Goal: Task Accomplishment & Management: Use online tool/utility

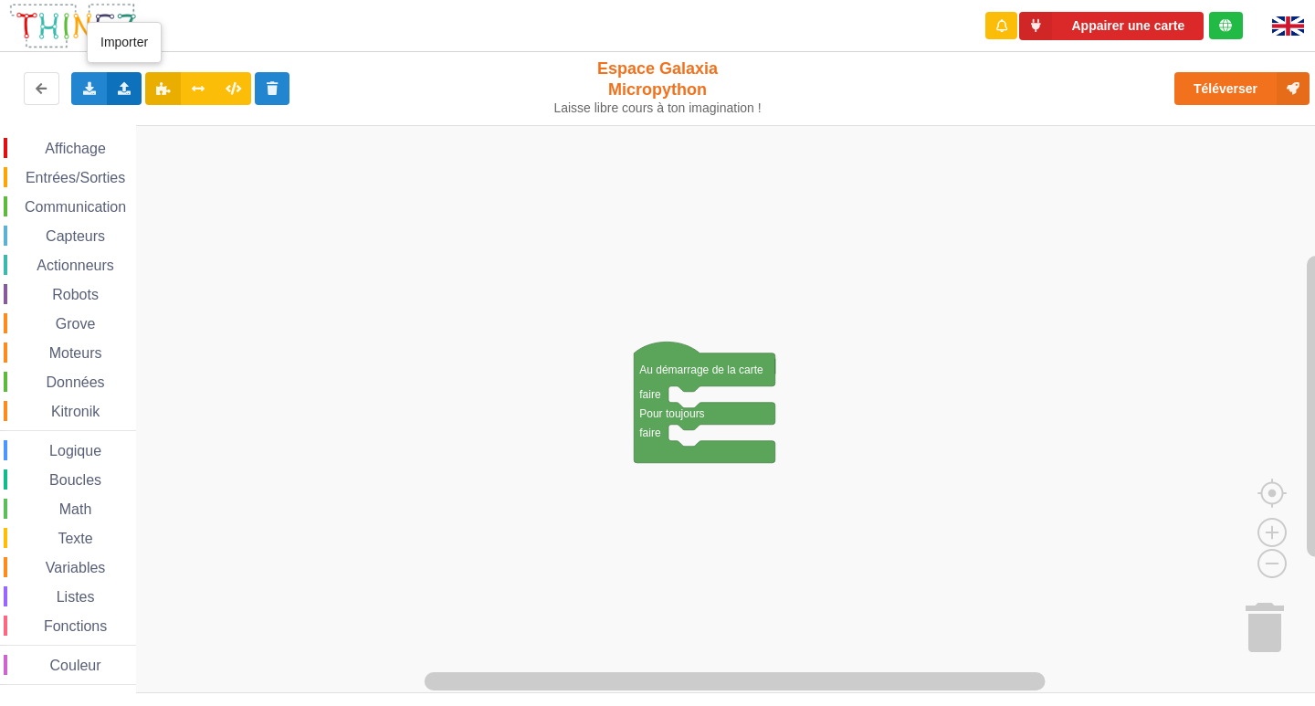
click at [127, 97] on div "Importer un assemblage de blocs Importer du code Python" at bounding box center [125, 88] width 36 height 33
click at [158, 111] on div "Importer un assemblage de blocs" at bounding box center [240, 122] width 244 height 33
click at [70, 150] on span "Affichage" at bounding box center [75, 149] width 66 height 16
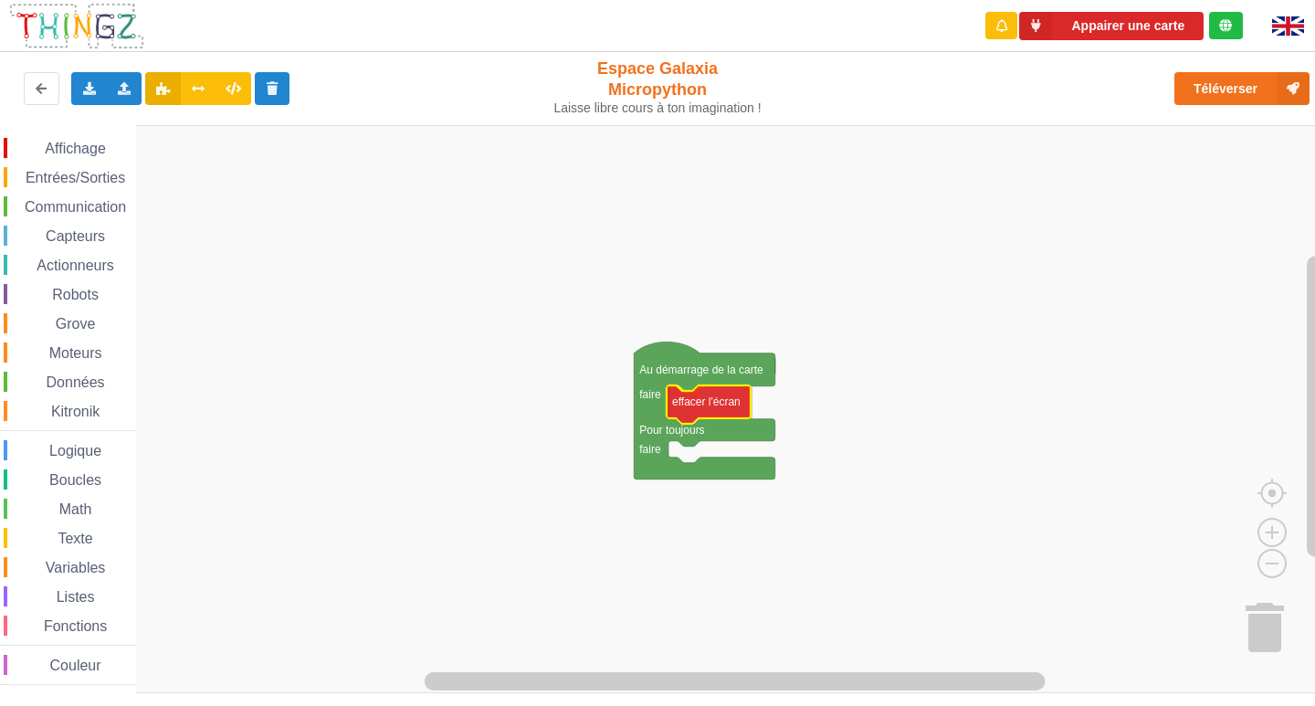
click at [721, 412] on div "Affichage Entrées/Sorties Communication Capteurs Actionneurs Robots Grove Moteu…" at bounding box center [664, 409] width 1328 height 568
click at [105, 150] on span "Affichage" at bounding box center [75, 149] width 66 height 16
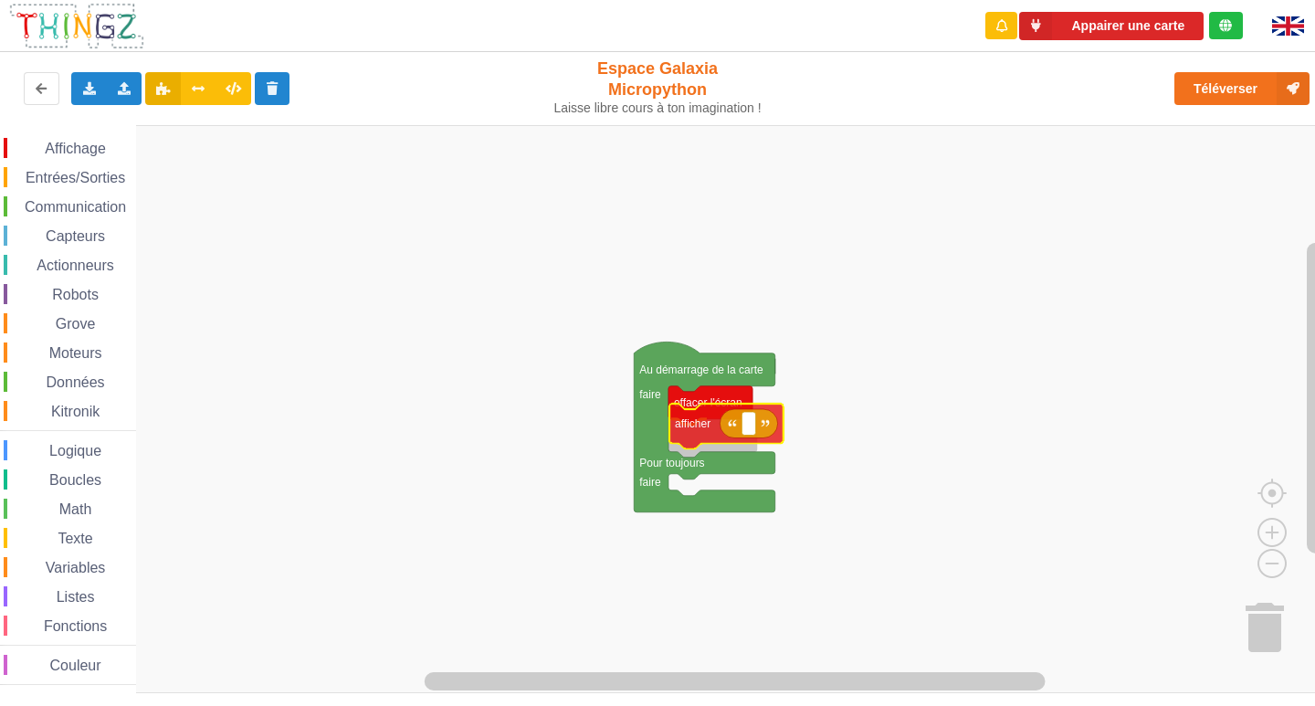
click at [678, 429] on div "Affichage Entrées/Sorties Communication Capteurs Actionneurs Robots Grove Moteu…" at bounding box center [664, 409] width 1328 height 568
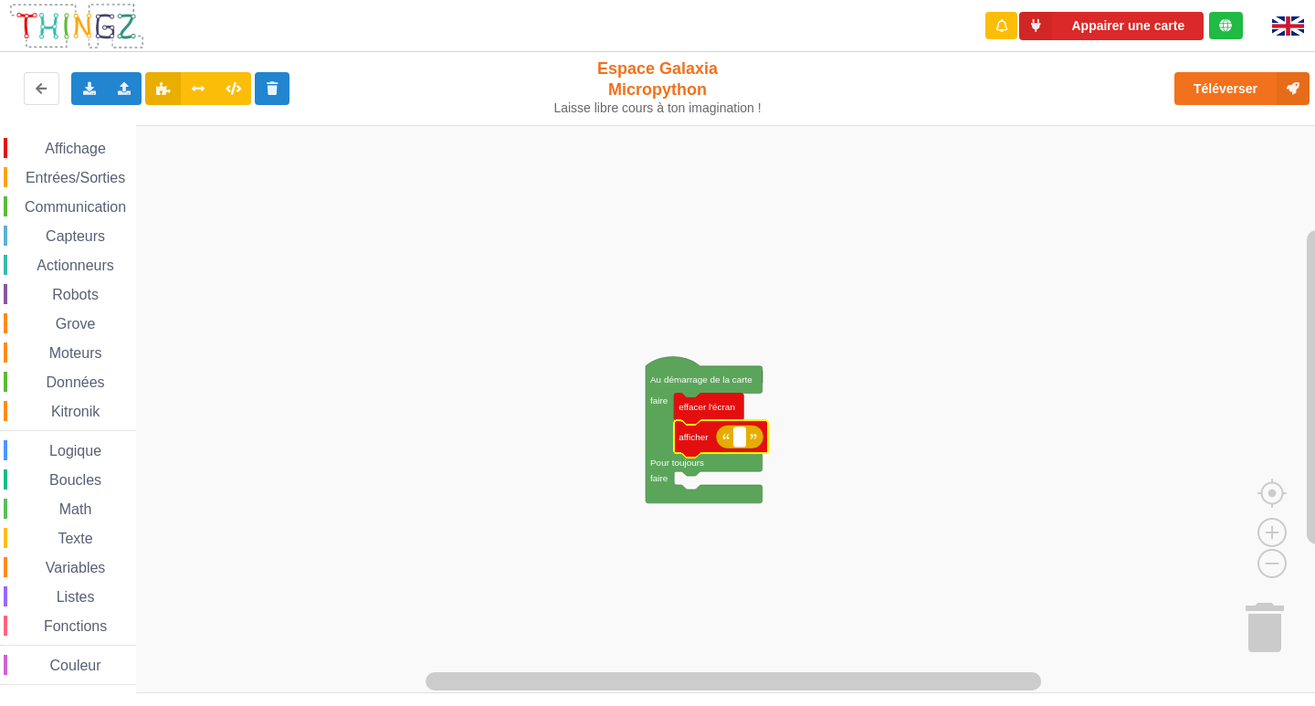
click at [736, 446] on rect "Espace de travail de Blocky" at bounding box center [740, 436] width 12 height 19
type input "activité 1"
click at [815, 570] on rect "Espace de travail de Blocky" at bounding box center [664, 409] width 1328 height 568
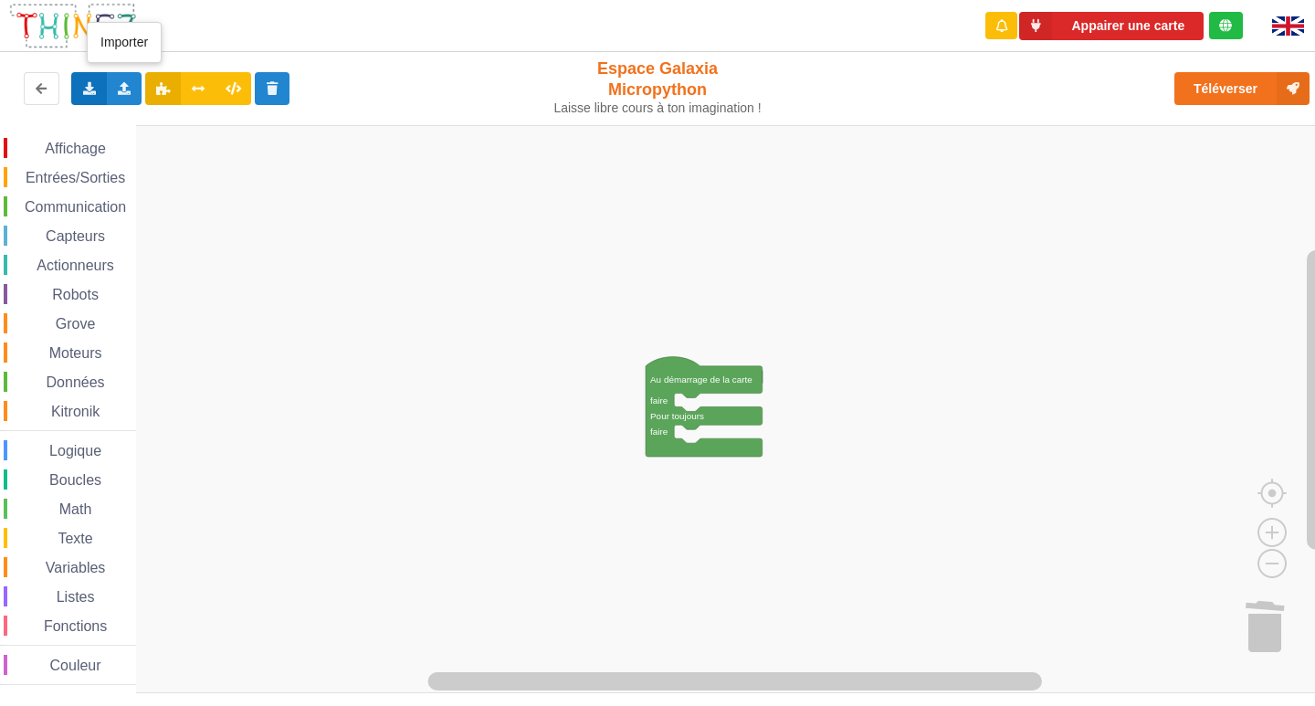
click at [102, 92] on div "Exporter l'assemblage de blocs Exporter l'assemblage de blocs au format Python" at bounding box center [89, 88] width 36 height 33
click at [111, 91] on div "Importer un assemblage de blocs Importer du code Python" at bounding box center [125, 88] width 36 height 33
click at [160, 114] on div "Importer un assemblage de blocs" at bounding box center [240, 122] width 244 height 33
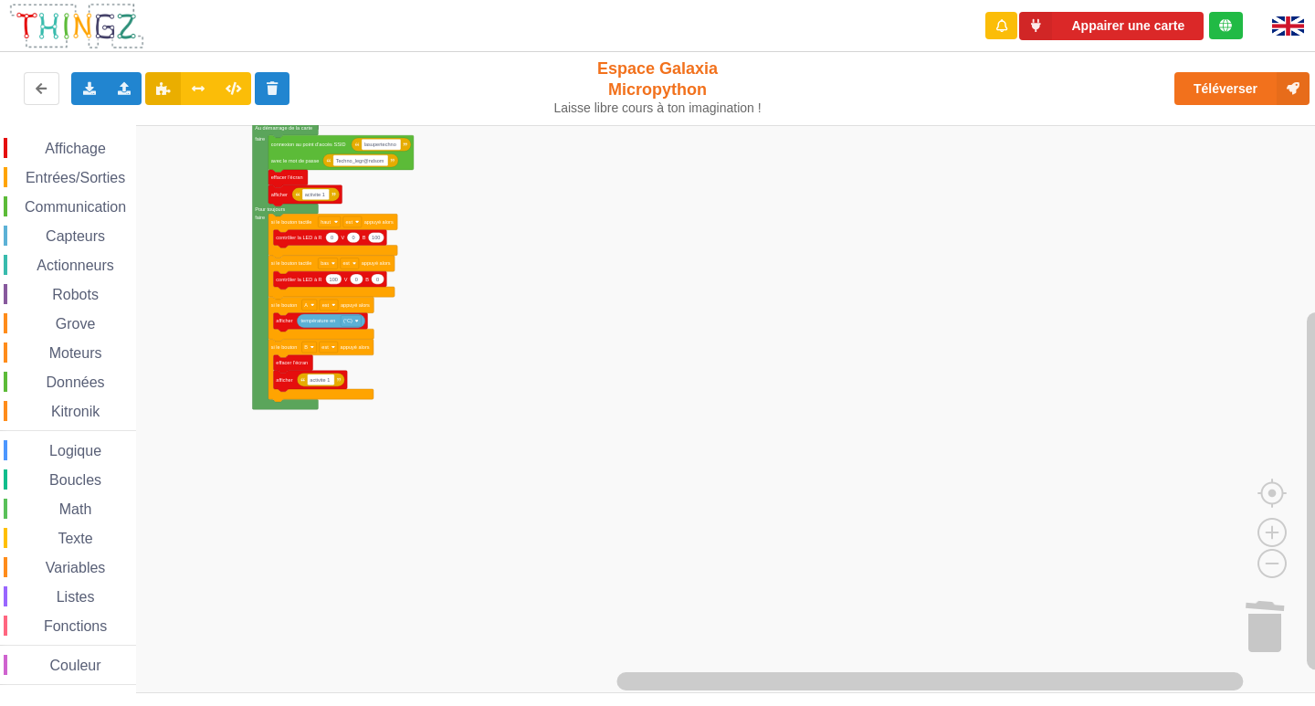
click at [484, 263] on rect "Espace de travail de Blocky" at bounding box center [664, 409] width 1328 height 568
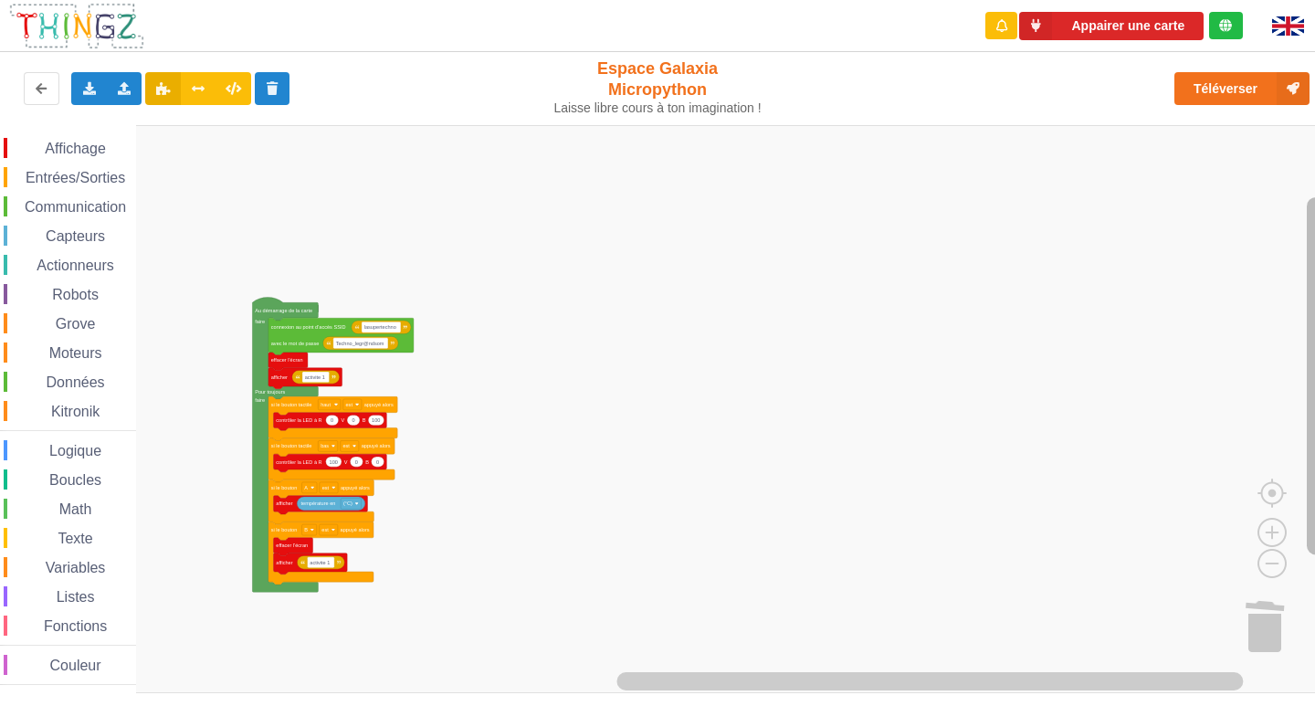
click at [1312, 254] on rect "Espace de travail de Blocky" at bounding box center [1316, 376] width 18 height 358
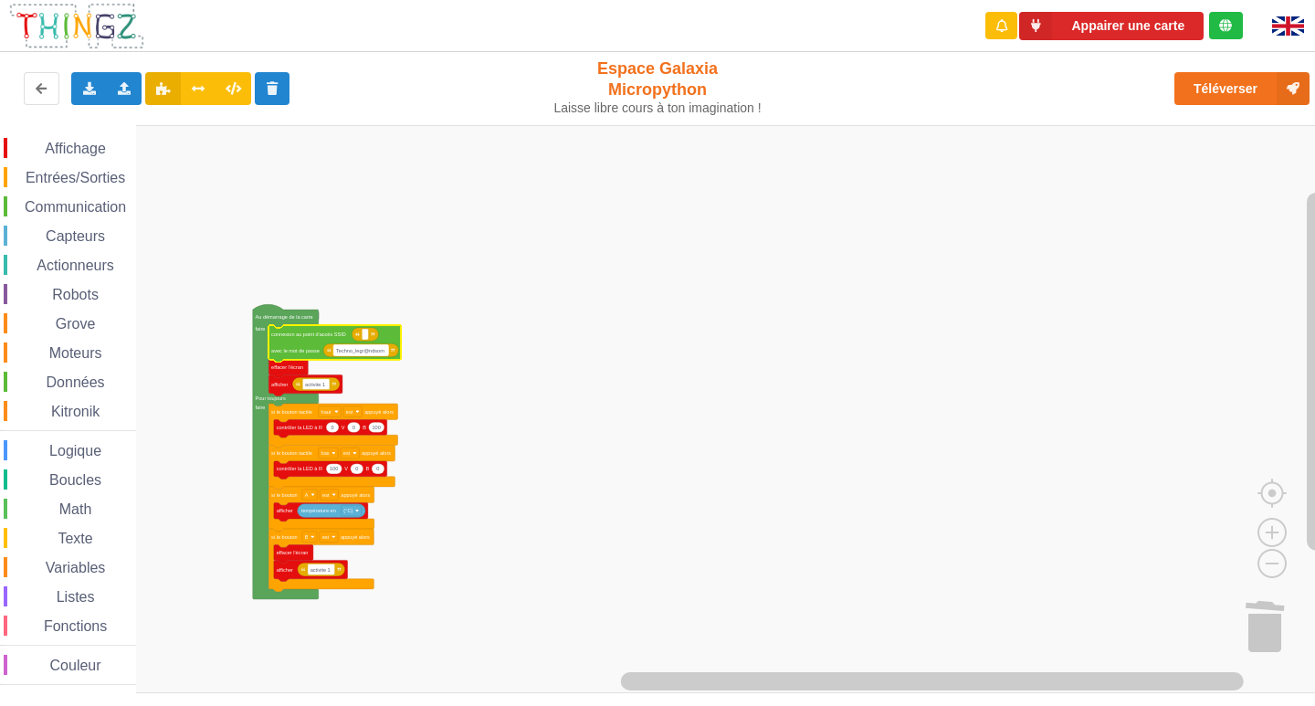
click at [366, 349] on text "Techno_legr@ndsom" at bounding box center [360, 350] width 48 height 5
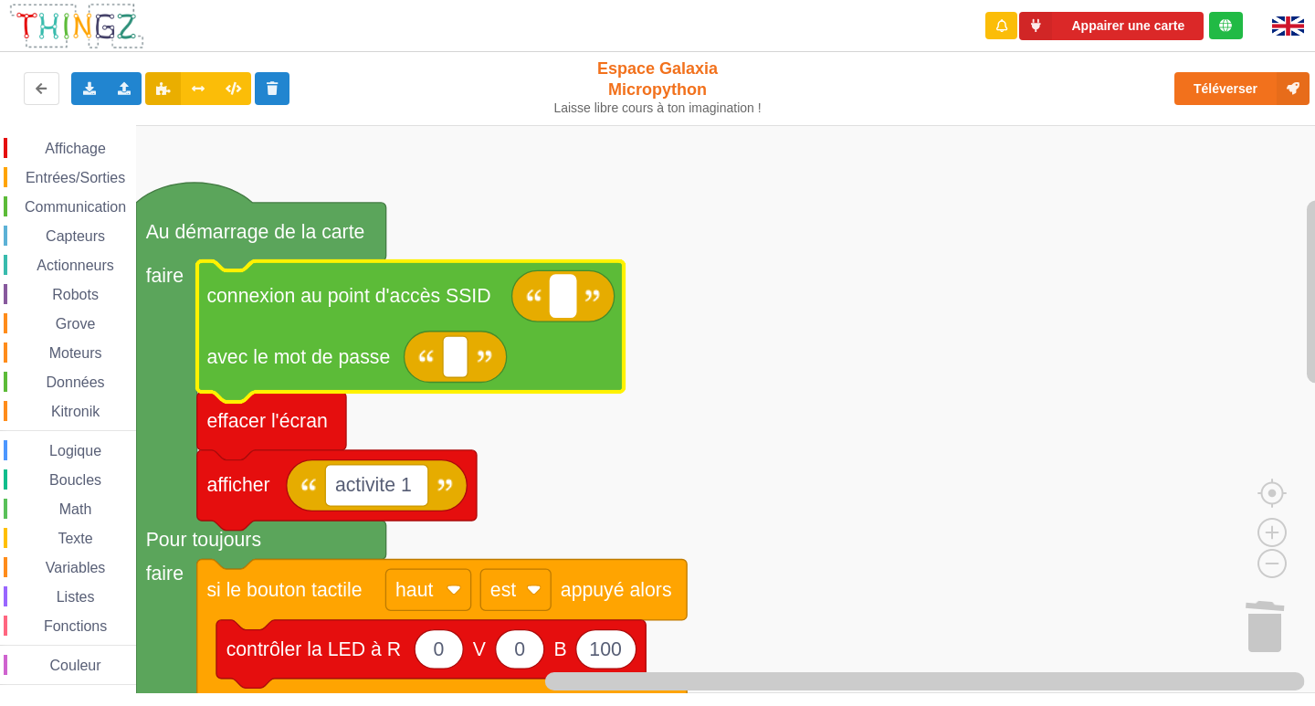
click at [559, 302] on rect "Espace de travail de Blocky" at bounding box center [563, 296] width 25 height 41
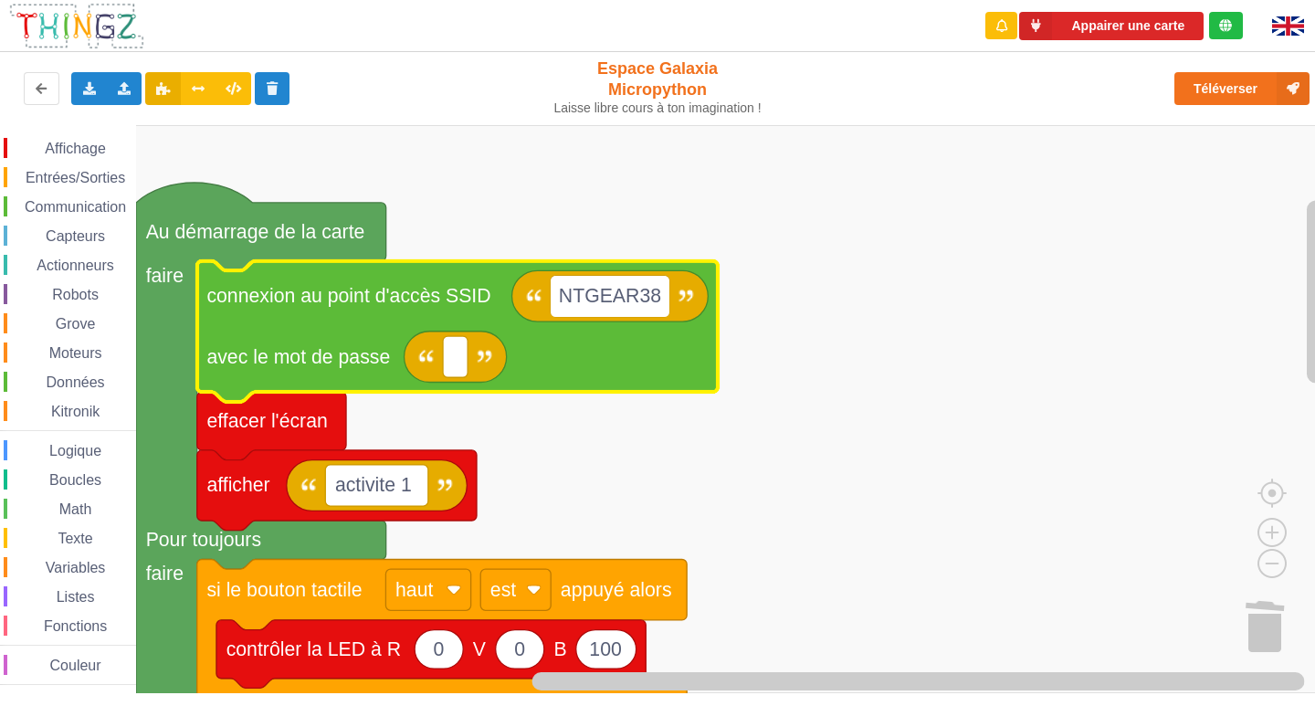
type input "NTGEAR38"
click at [448, 345] on rect "Espace de travail de Blocky" at bounding box center [455, 356] width 25 height 41
click at [460, 353] on input at bounding box center [455, 356] width 25 height 41
type input "J"
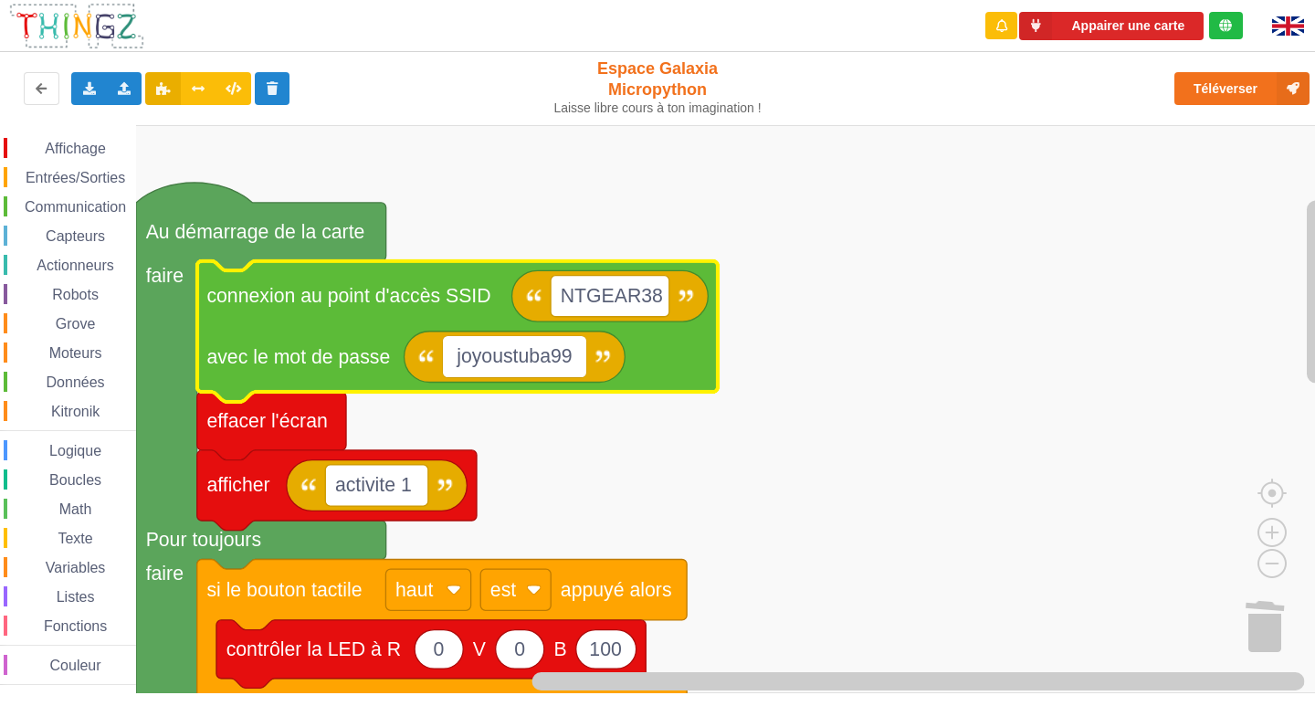
type input "joyoustuba995"
click at [1047, 266] on rect "Espace de travail de Blocky" at bounding box center [664, 409] width 1328 height 568
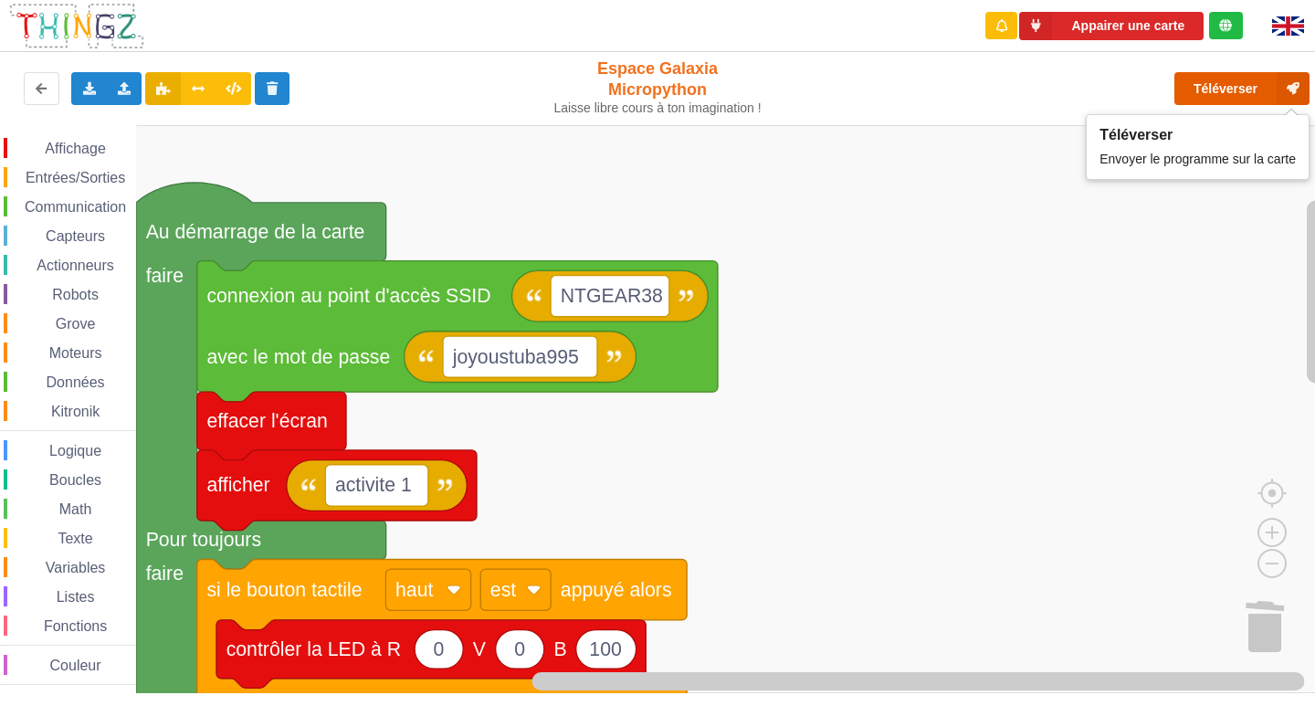
click at [1259, 77] on button "Téléverser" at bounding box center [1242, 88] width 135 height 33
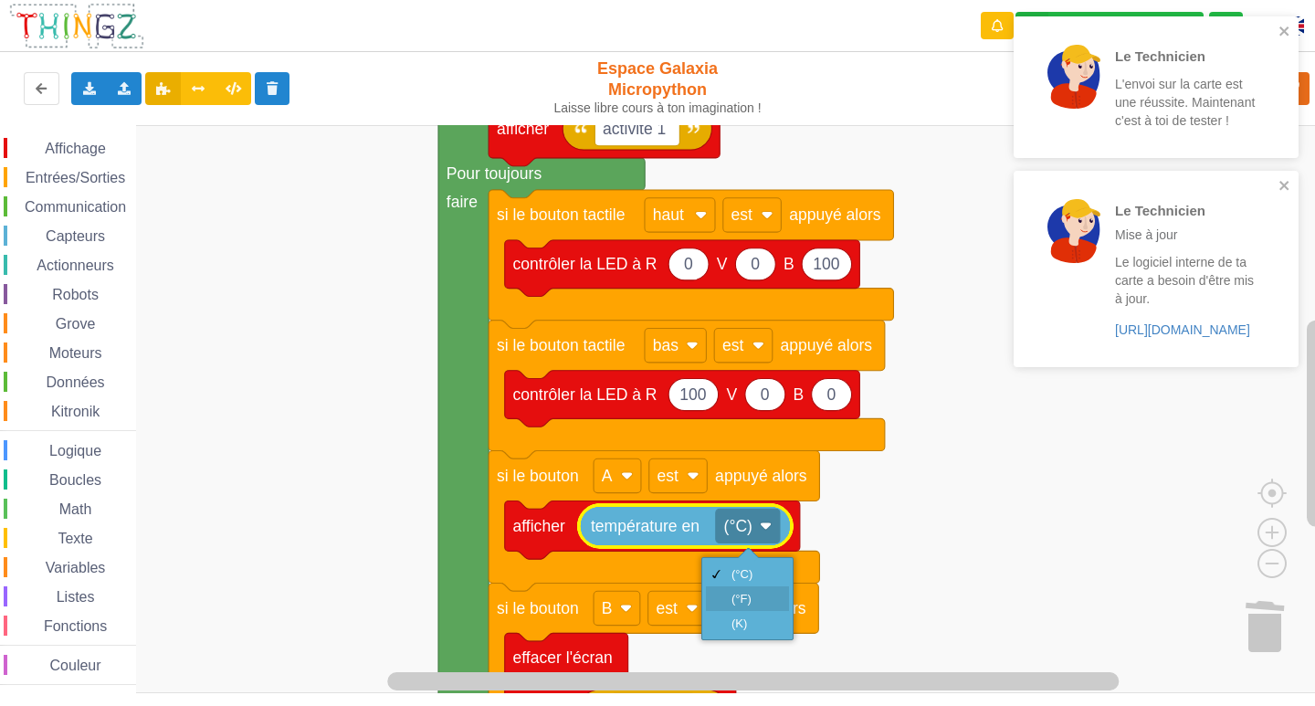
click at [723, 593] on div "(°F)" at bounding box center [747, 598] width 83 height 25
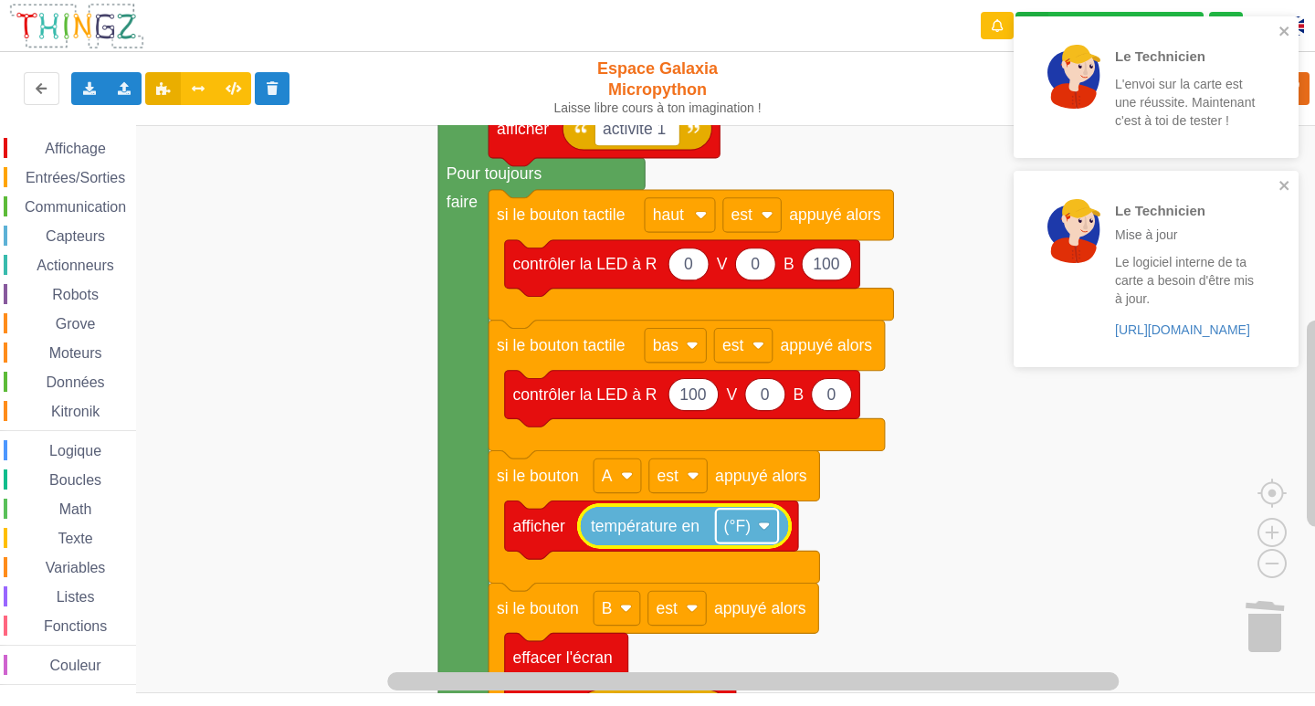
click at [726, 531] on text "(°F)" at bounding box center [737, 526] width 26 height 18
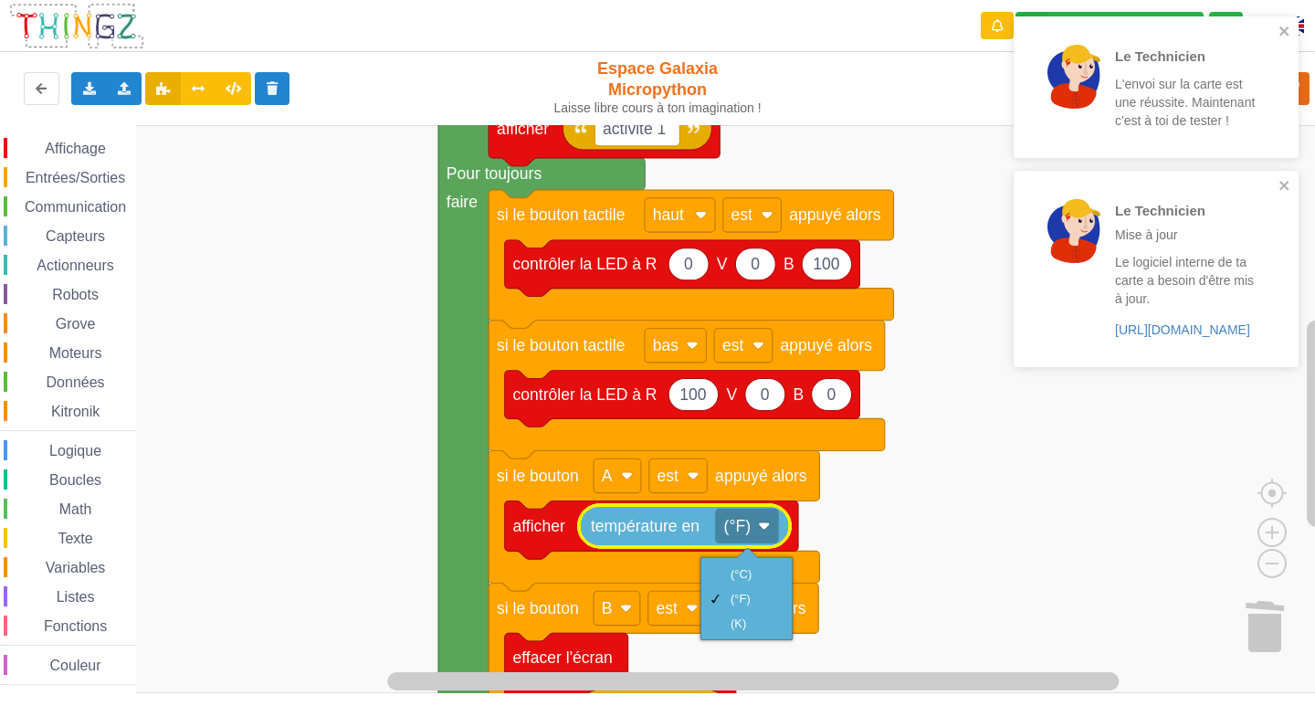
click at [736, 560] on div "(°C) (°F) (K)" at bounding box center [747, 598] width 92 height 83
click at [737, 574] on div "(°C)" at bounding box center [753, 574] width 44 height 14
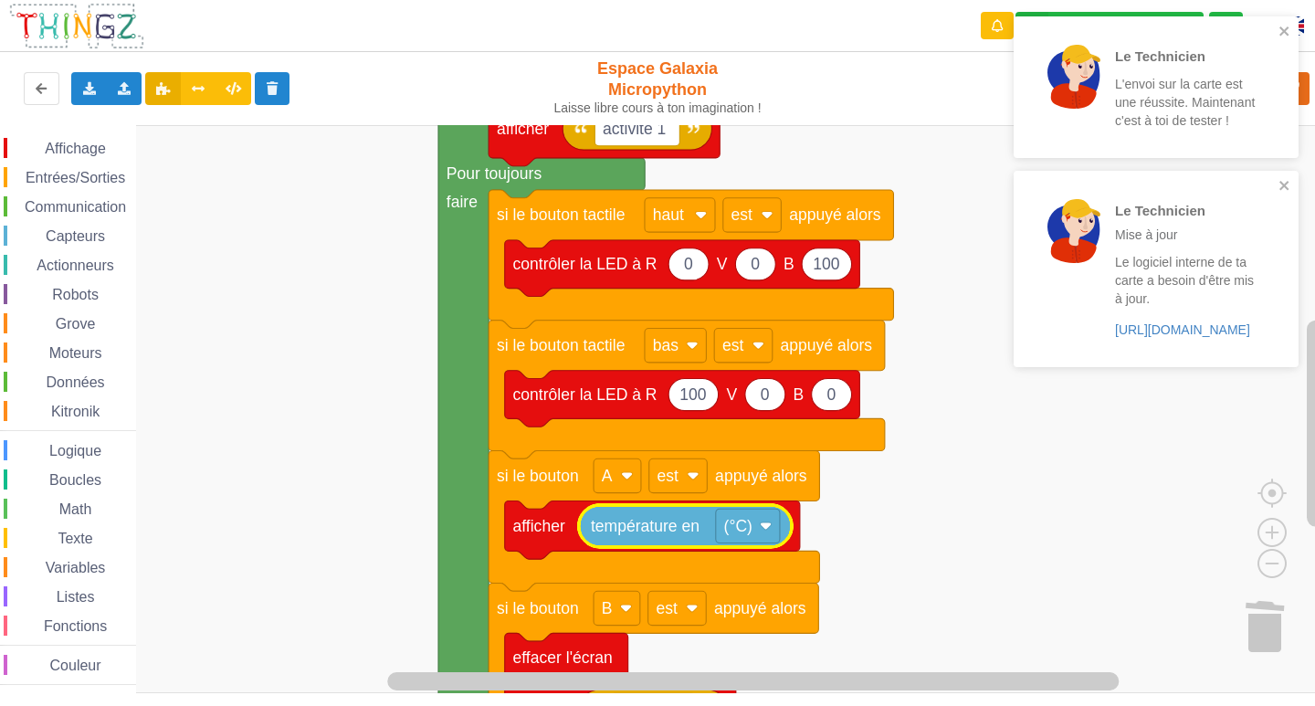
click at [918, 532] on rect "Espace de travail de Blocky" at bounding box center [664, 409] width 1328 height 568
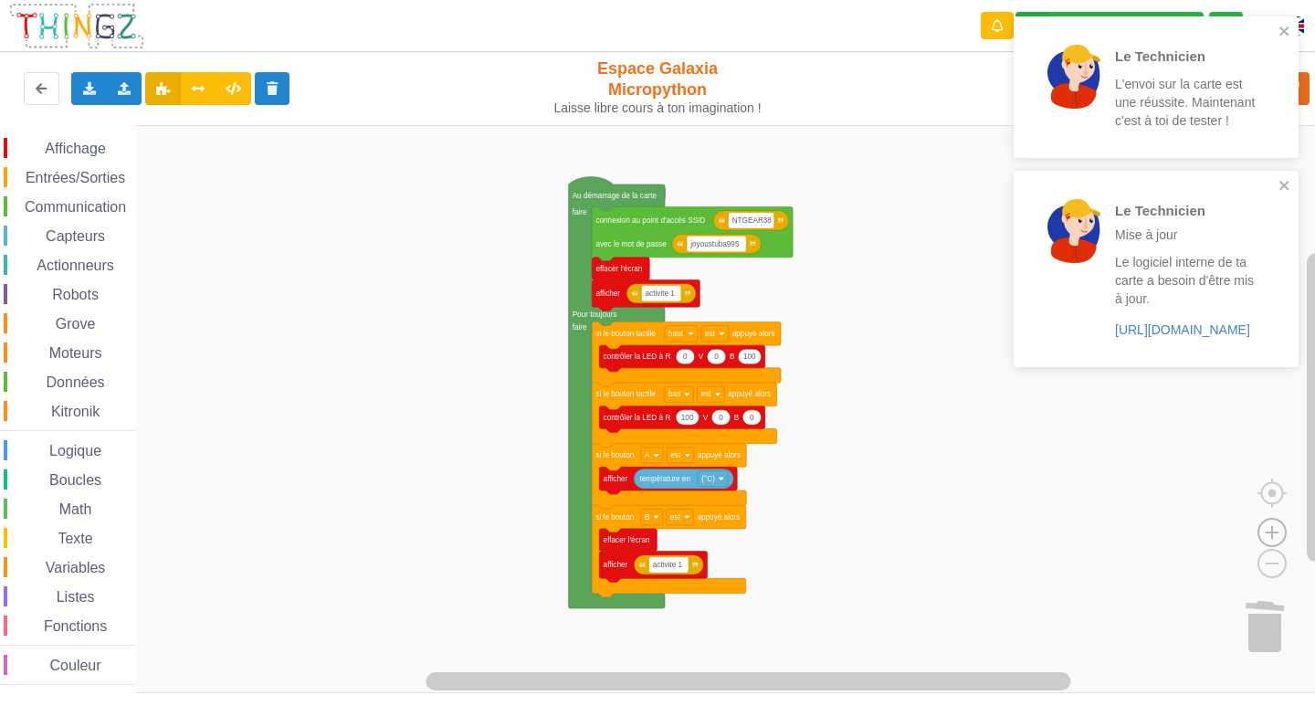
click at [1261, 527] on image "Espace de travail de Blocky" at bounding box center [1272, 490] width 88 height 113
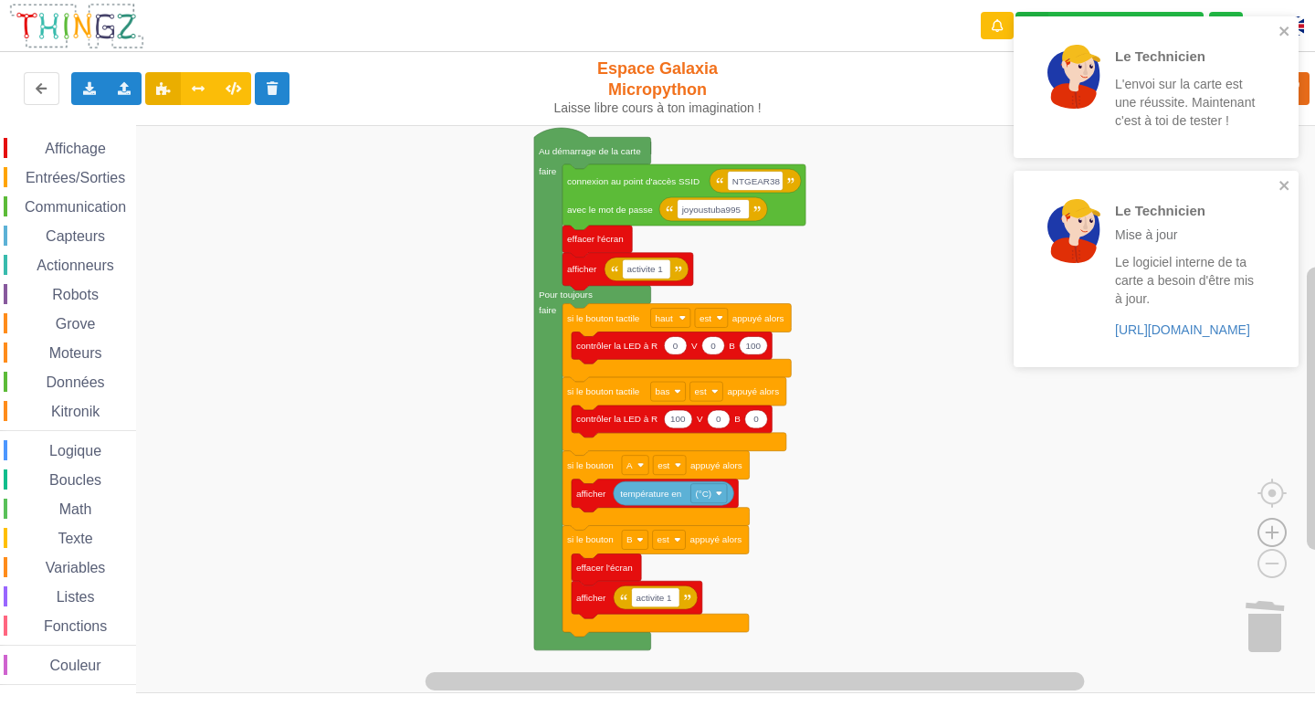
click at [1261, 527] on image "Espace de travail de Blocky" at bounding box center [1272, 490] width 88 height 113
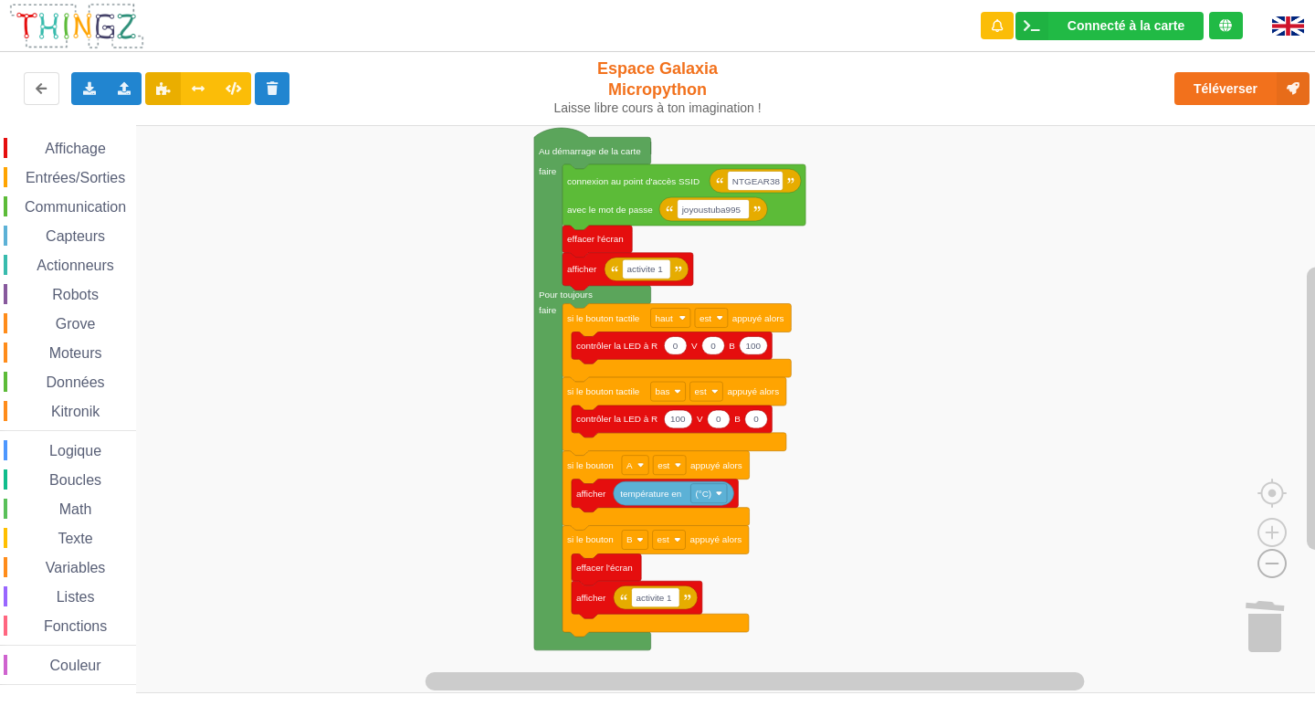
click at [1270, 572] on image "Espace de travail de Blocky" at bounding box center [1243, 521] width 88 height 113
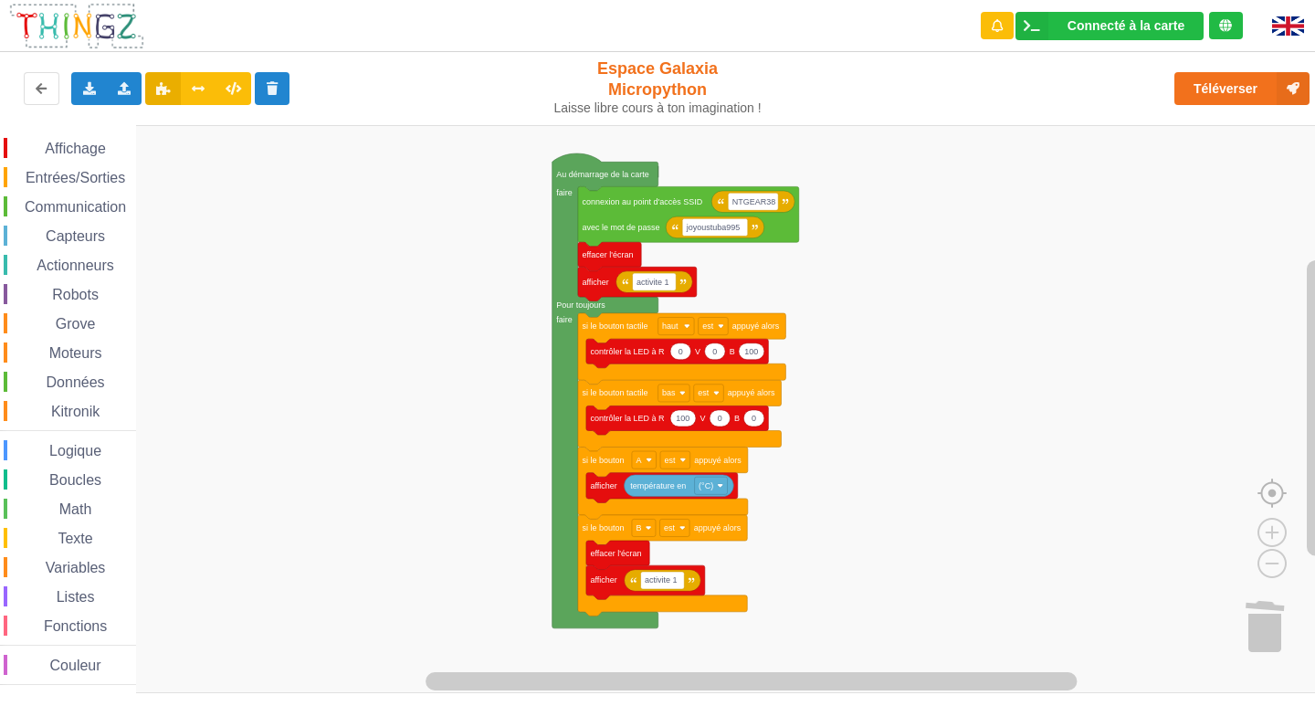
click at [1278, 486] on image "Espace de travail de Blocky" at bounding box center [1302, 451] width 88 height 113
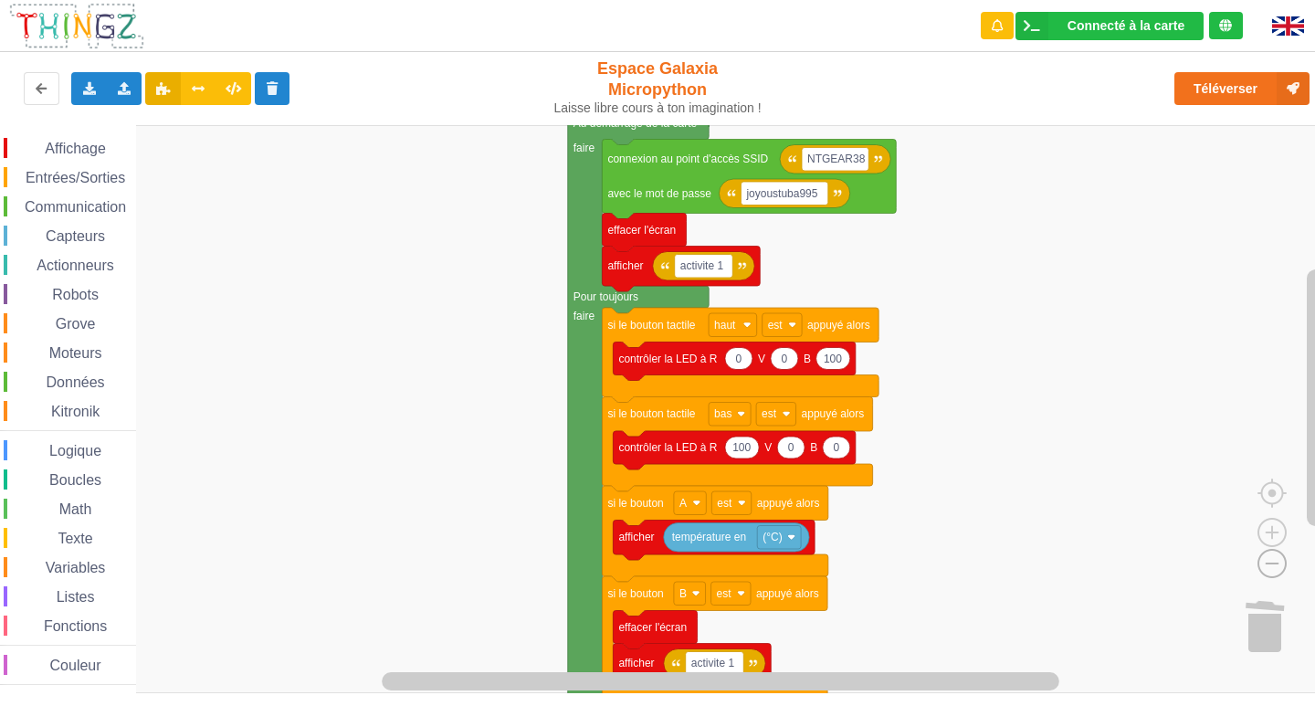
click at [1269, 559] on image "Espace de travail de Blocky" at bounding box center [1243, 521] width 88 height 113
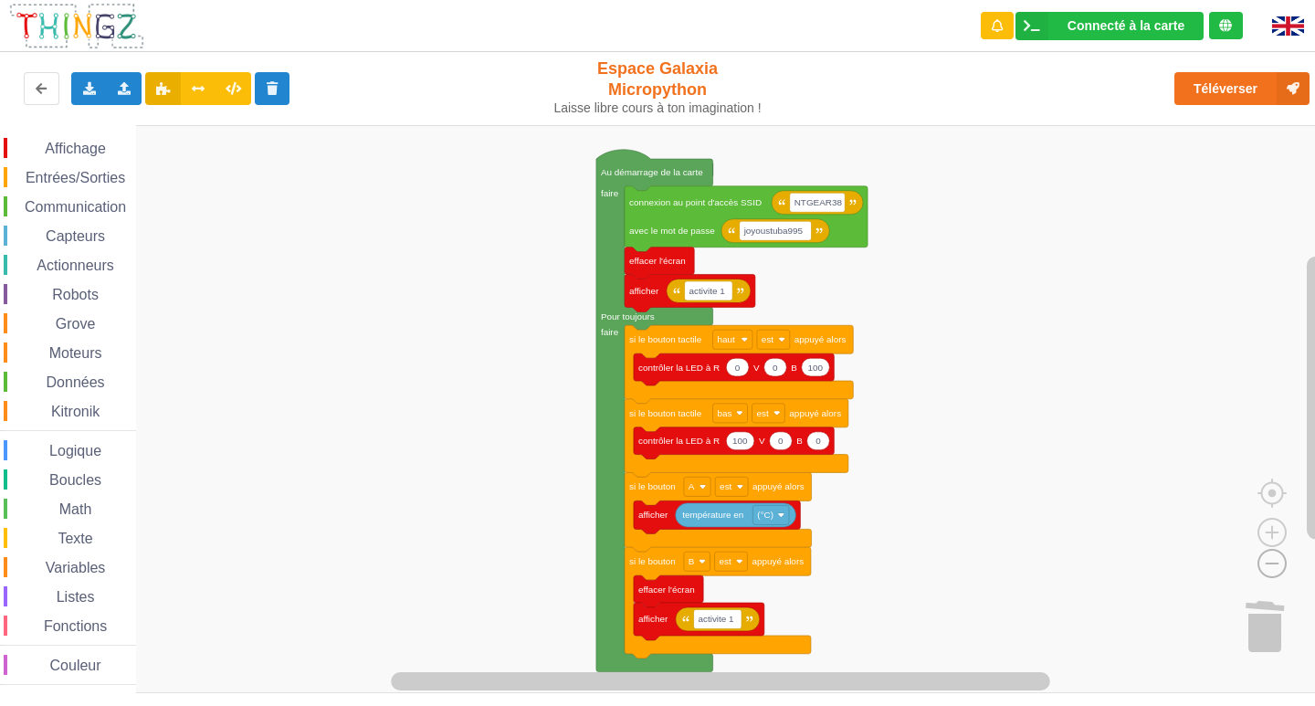
click at [1269, 559] on image "Espace de travail de Blocky" at bounding box center [1243, 521] width 88 height 113
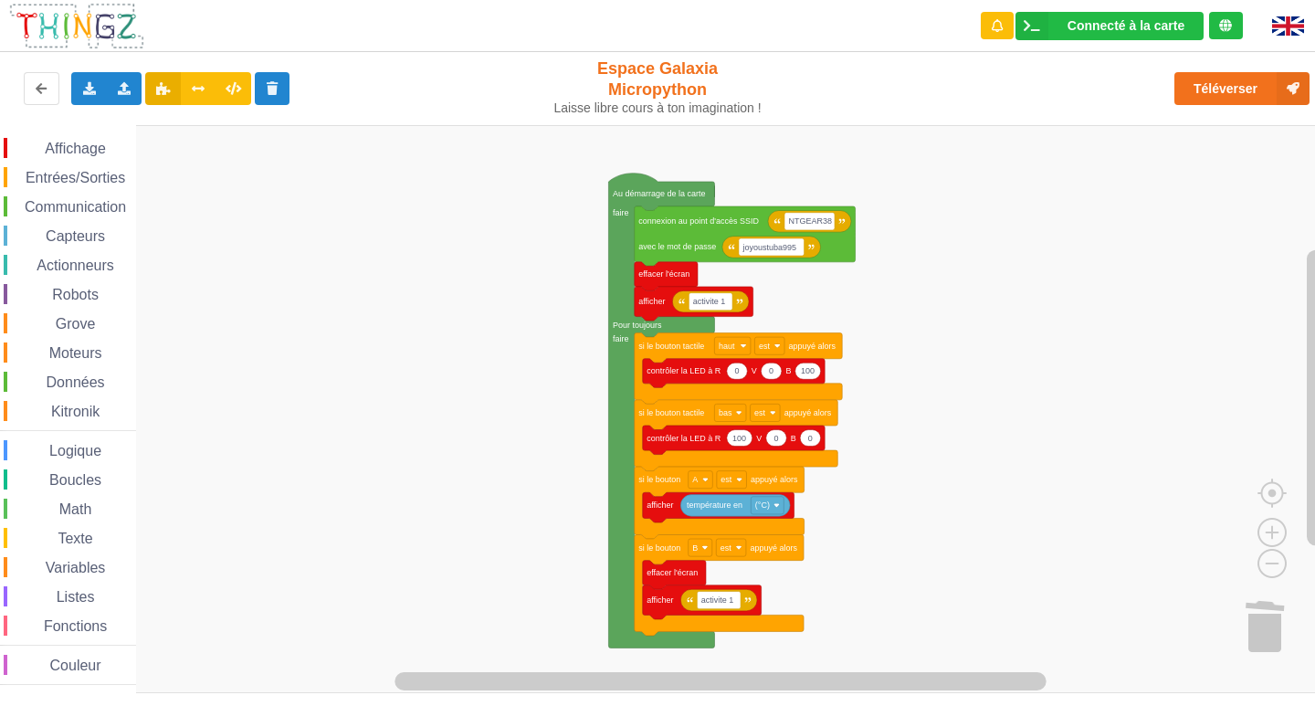
click at [127, 354] on div "Moteurs" at bounding box center [70, 353] width 132 height 20
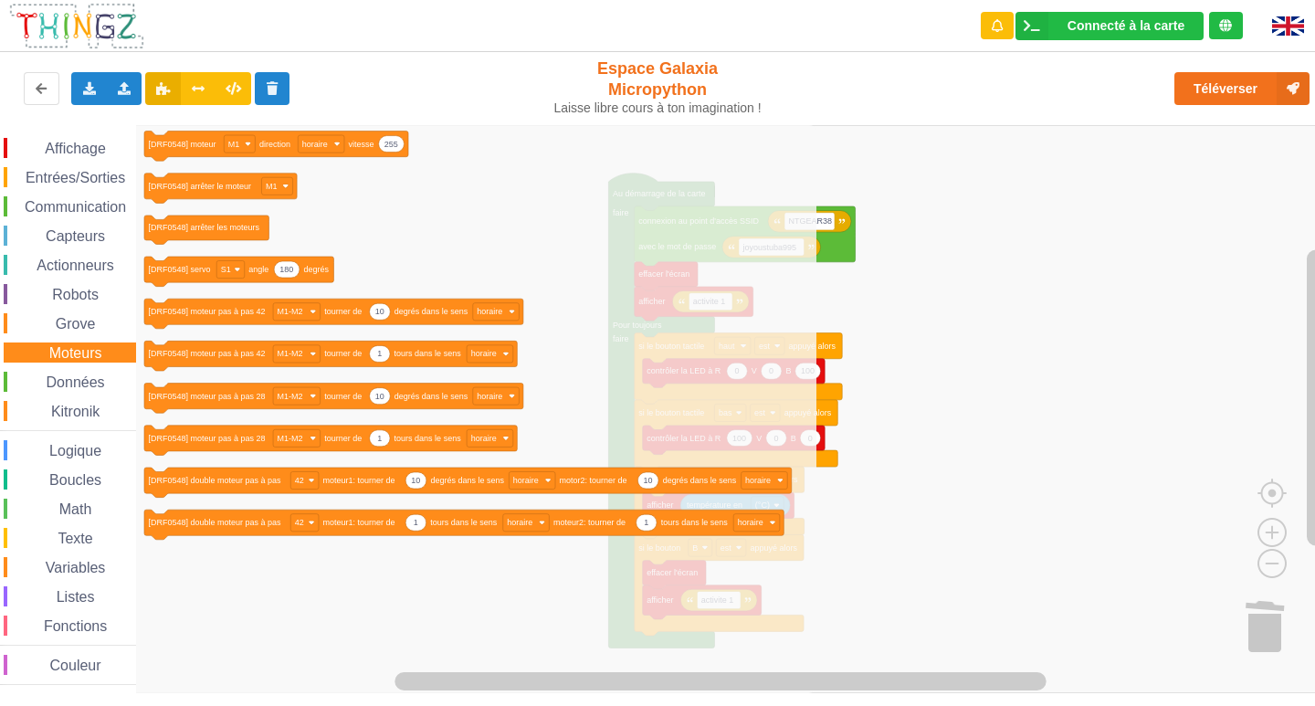
click at [933, 453] on rect "Espace de travail de Blocky" at bounding box center [664, 409] width 1328 height 568
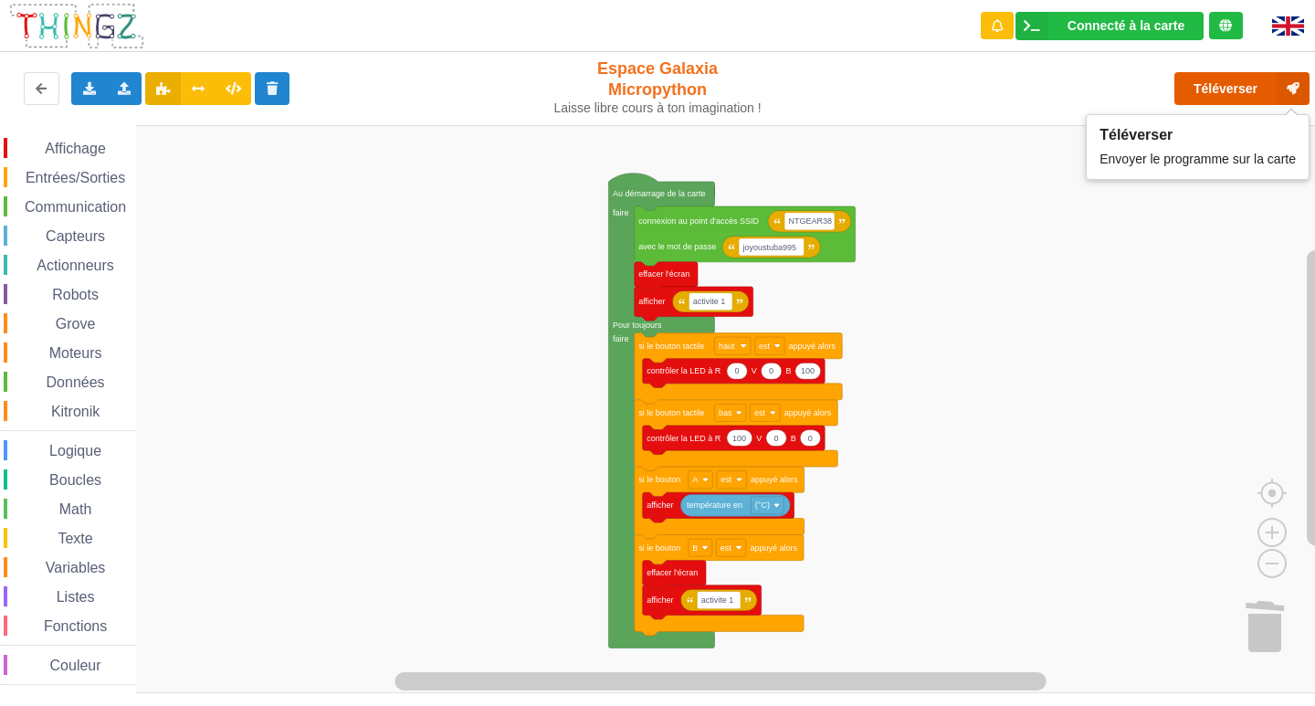
click at [1257, 102] on button "Téléverser" at bounding box center [1242, 88] width 135 height 33
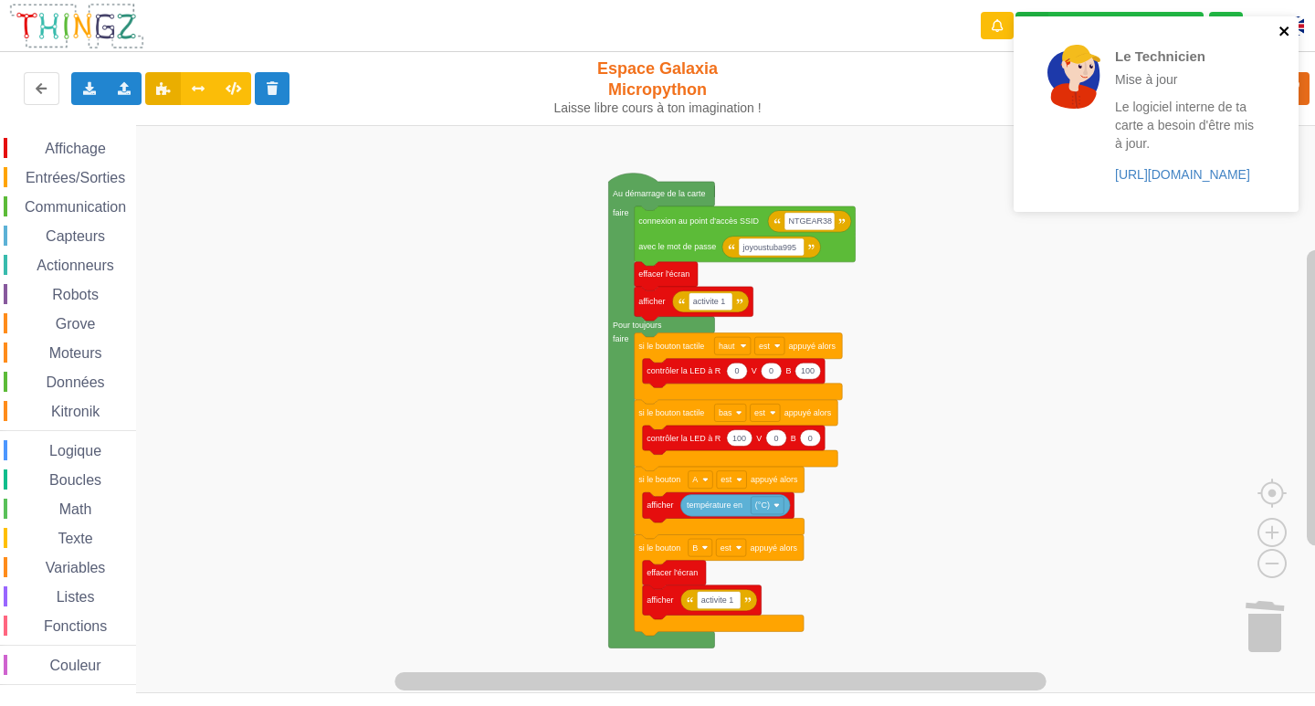
click at [1283, 31] on icon "close" at bounding box center [1284, 30] width 9 height 9
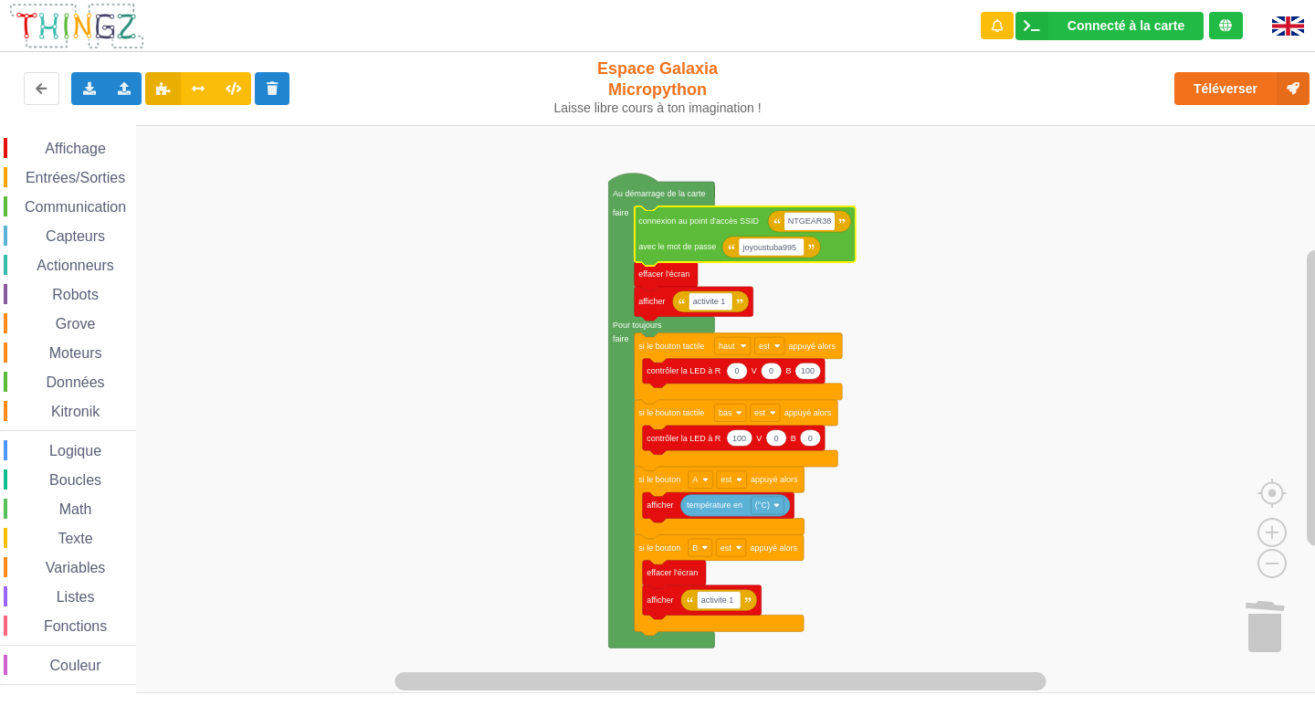
click at [798, 221] on input "NTGEAR38" at bounding box center [810, 221] width 50 height 17
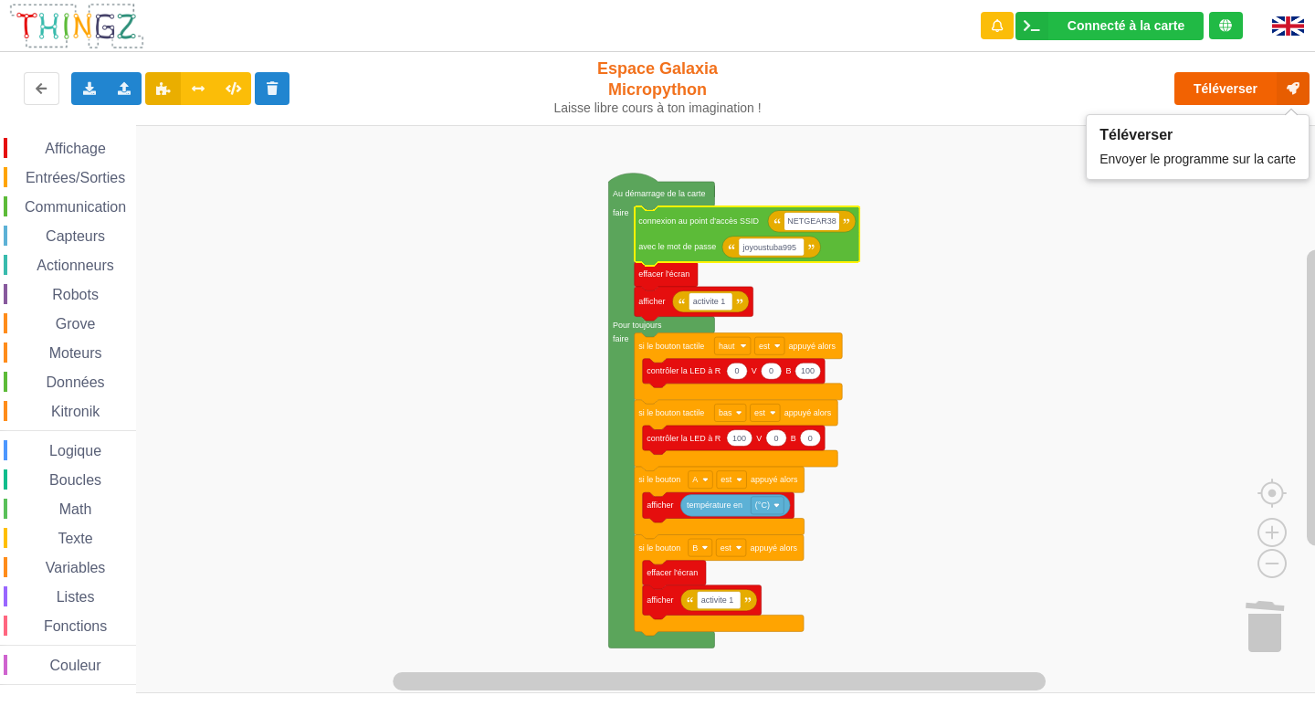
type input "NETGEAR38"
click at [1213, 92] on button "Téléverser" at bounding box center [1242, 88] width 135 height 33
click at [70, 201] on span "Communication" at bounding box center [75, 207] width 107 height 16
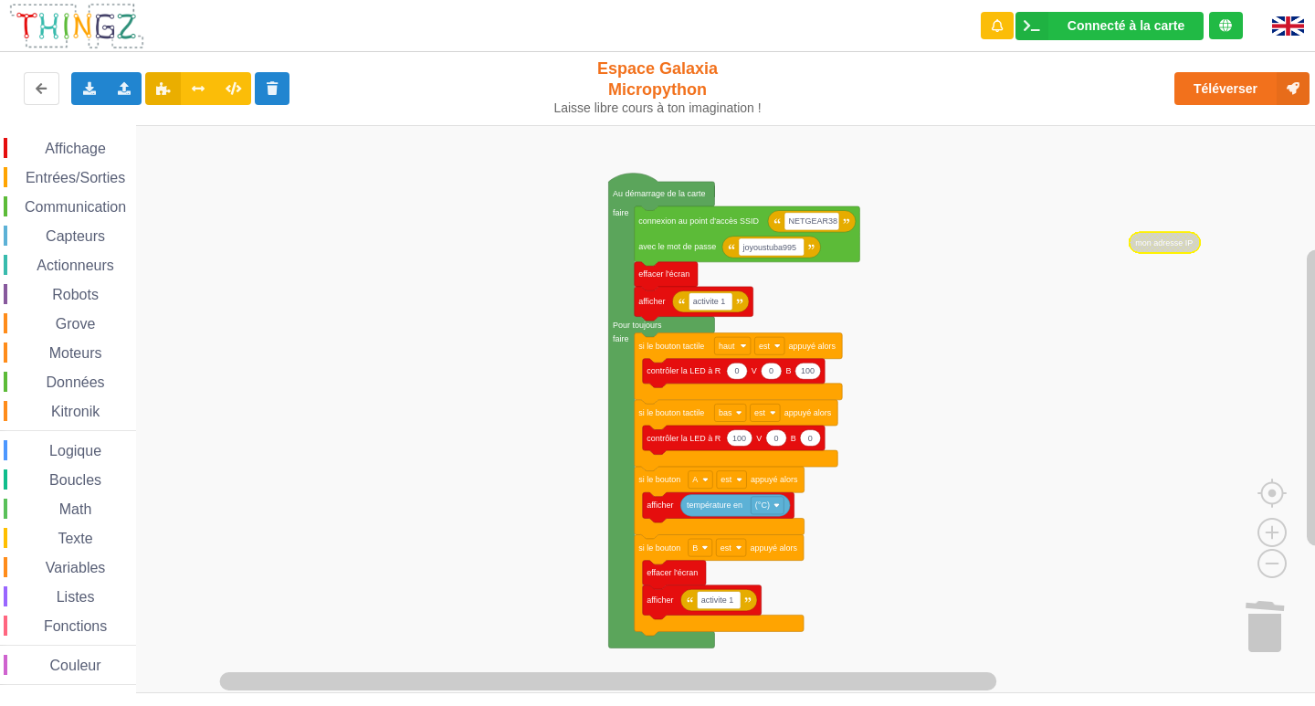
click at [56, 155] on span "Affichage" at bounding box center [75, 149] width 66 height 16
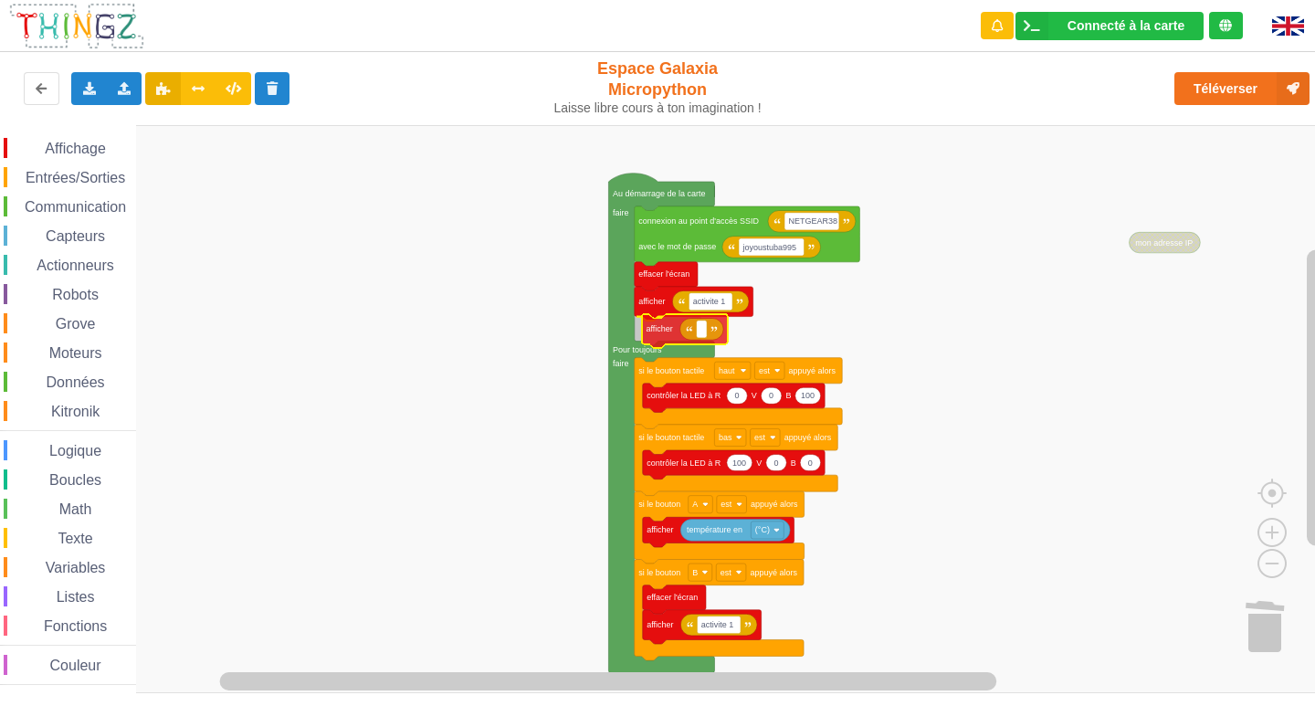
click at [667, 339] on div "Affichage Entrées/Sorties Communication Capteurs Actionneurs Robots Grove Moteu…" at bounding box center [664, 409] width 1328 height 568
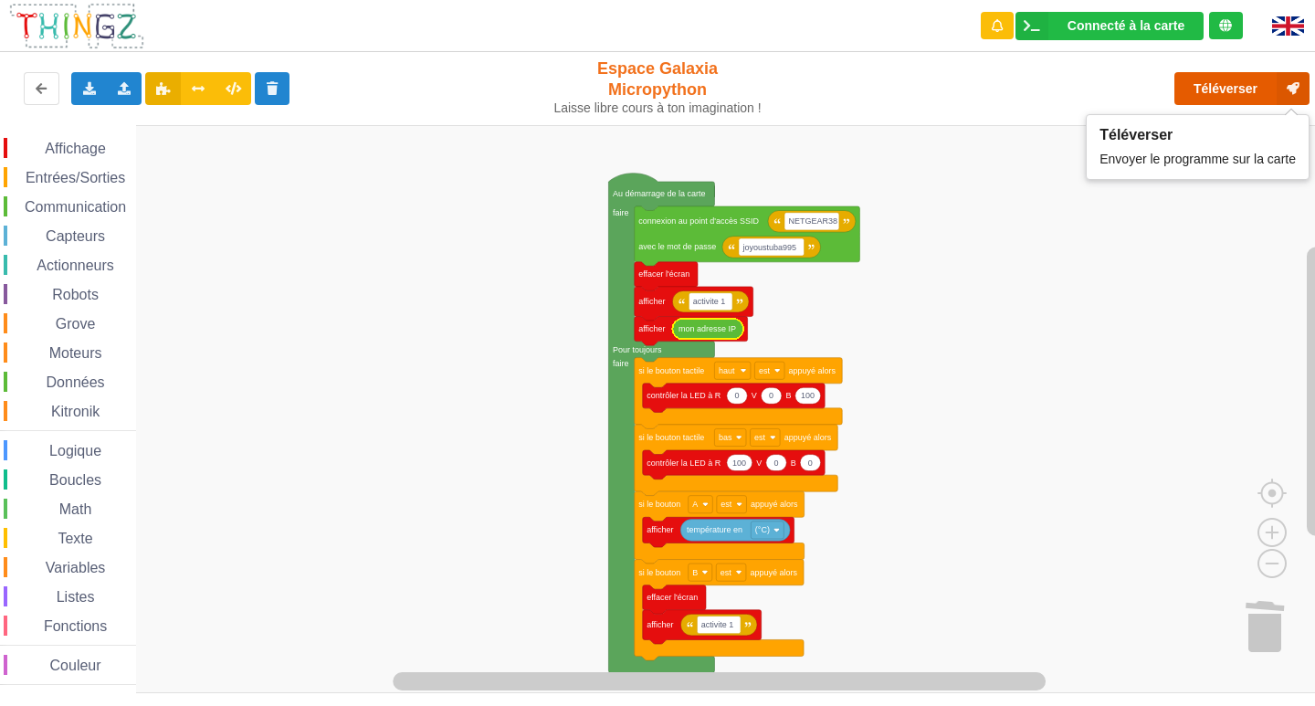
click at [1225, 87] on button "Téléverser" at bounding box center [1242, 88] width 135 height 33
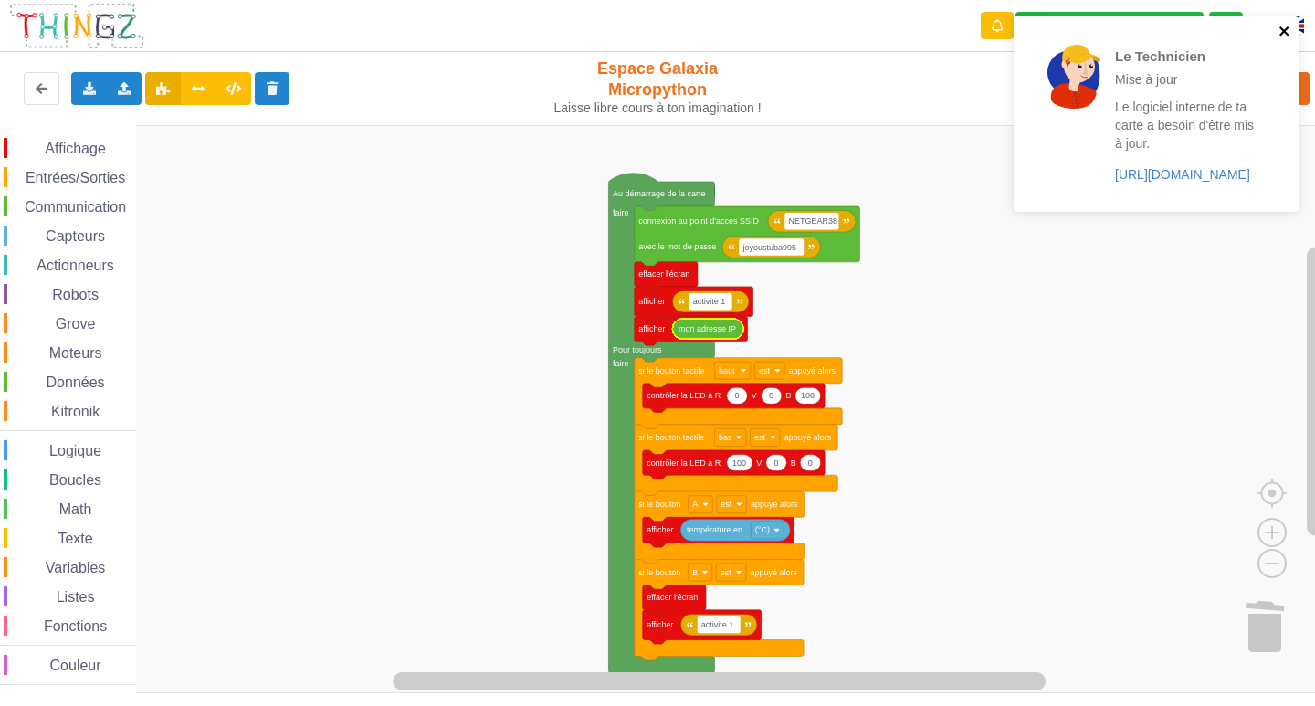
click at [1285, 25] on icon "close" at bounding box center [1285, 31] width 13 height 15
